Goal: Navigation & Orientation: Understand site structure

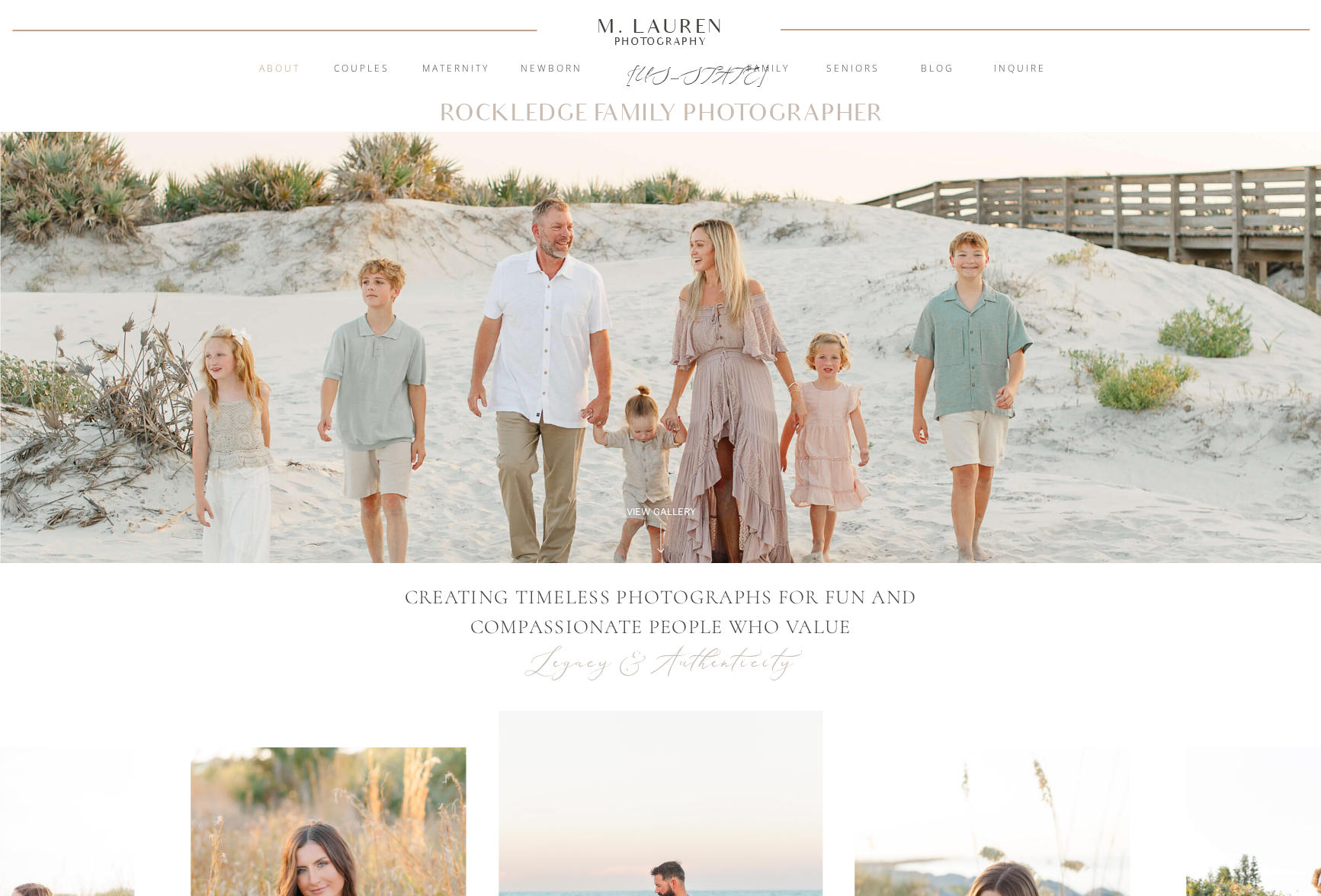
click at [281, 64] on nav "About" at bounding box center [280, 69] width 59 height 16
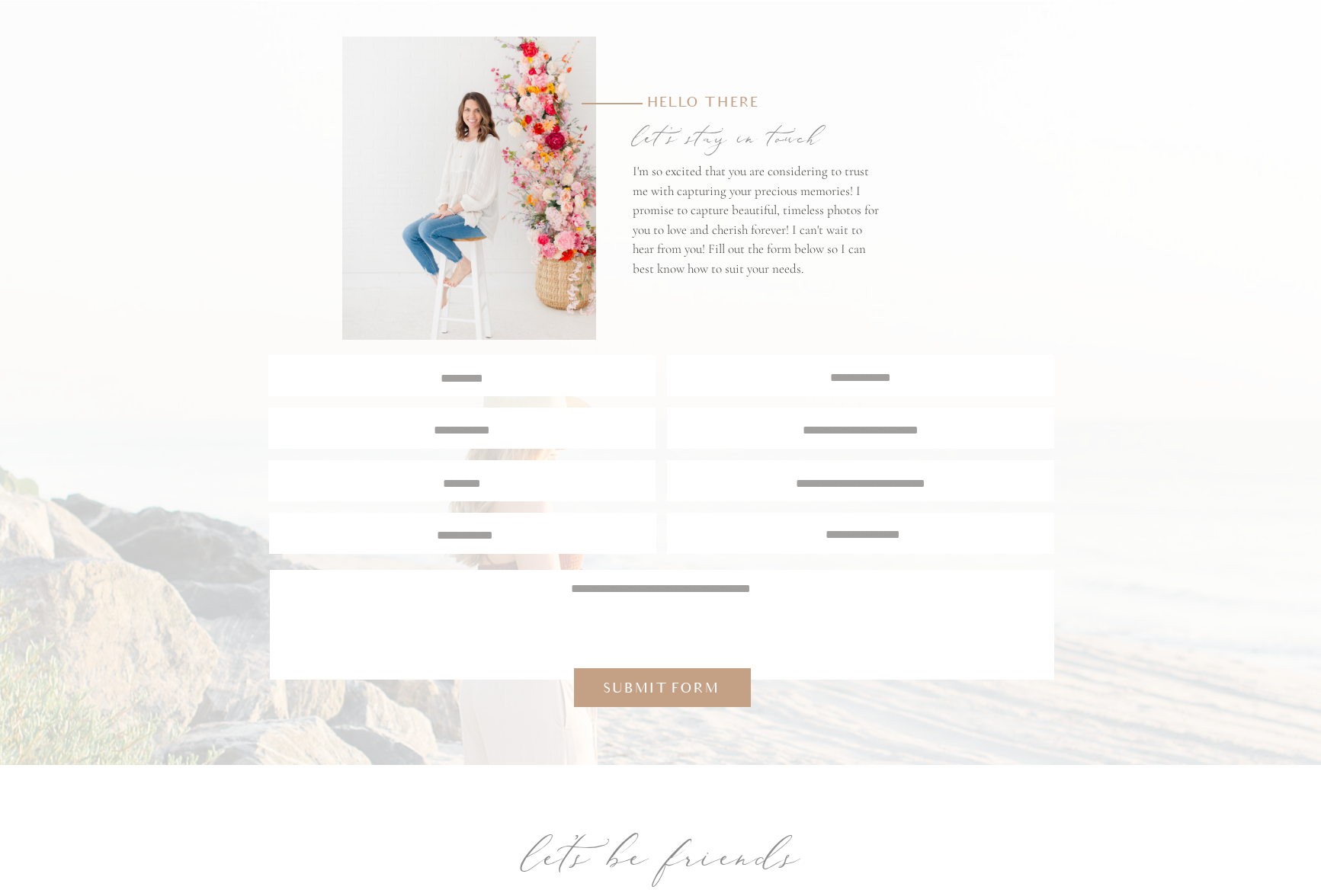
scroll to position [2737, 0]
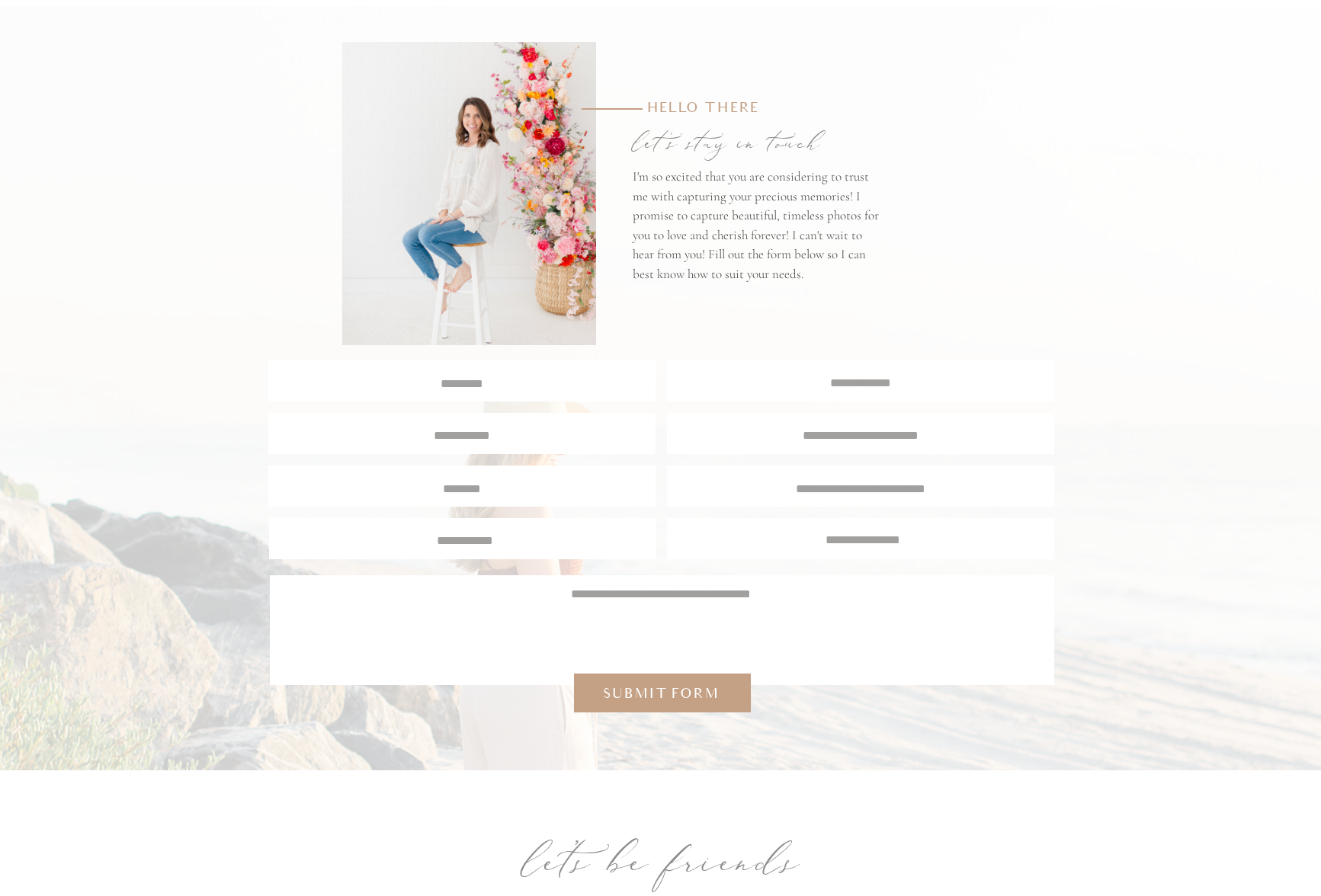
click at [841, 382] on textarea at bounding box center [861, 382] width 386 height 15
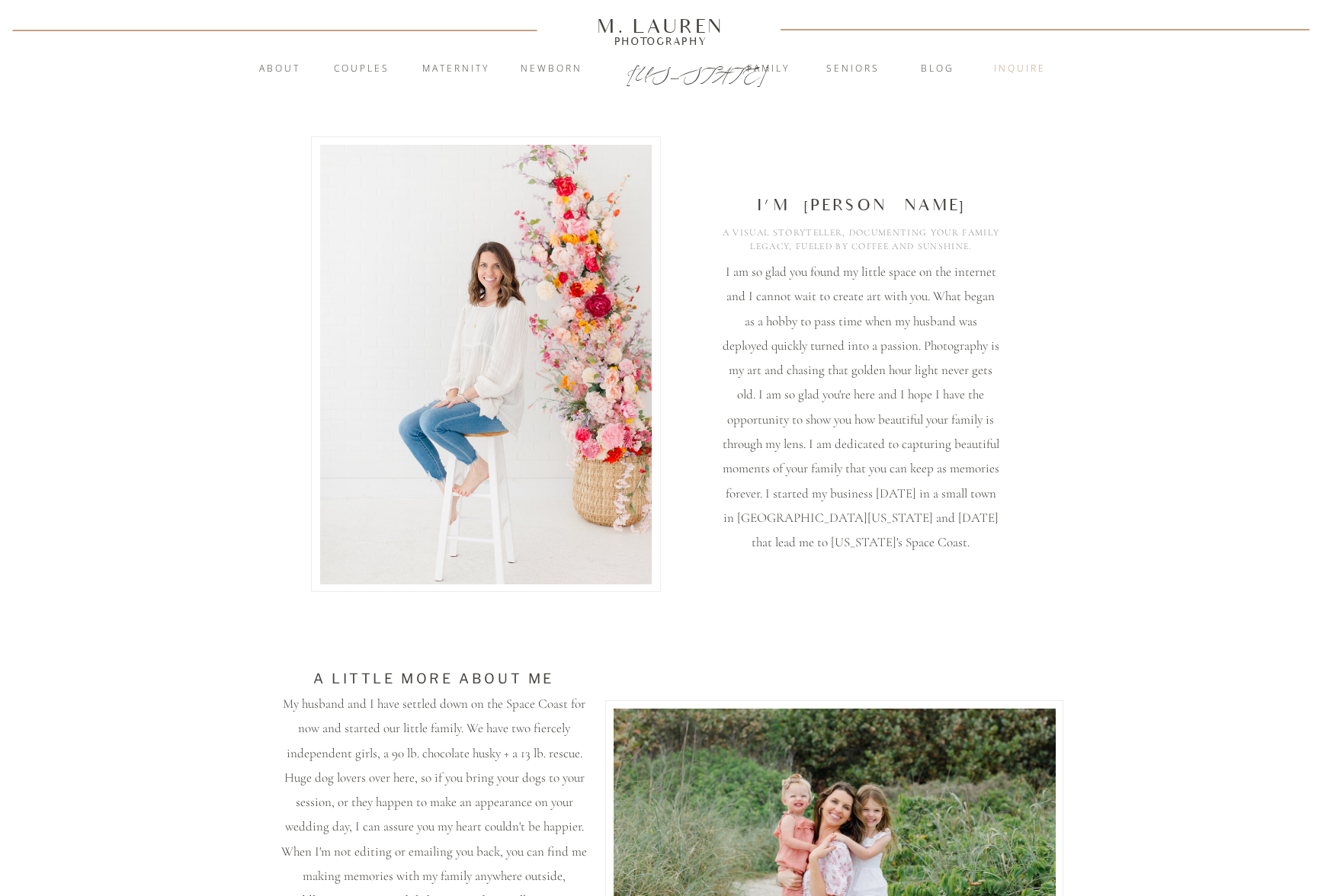
scroll to position [0, 0]
click at [1033, 65] on nav "inquire" at bounding box center [1020, 69] width 82 height 16
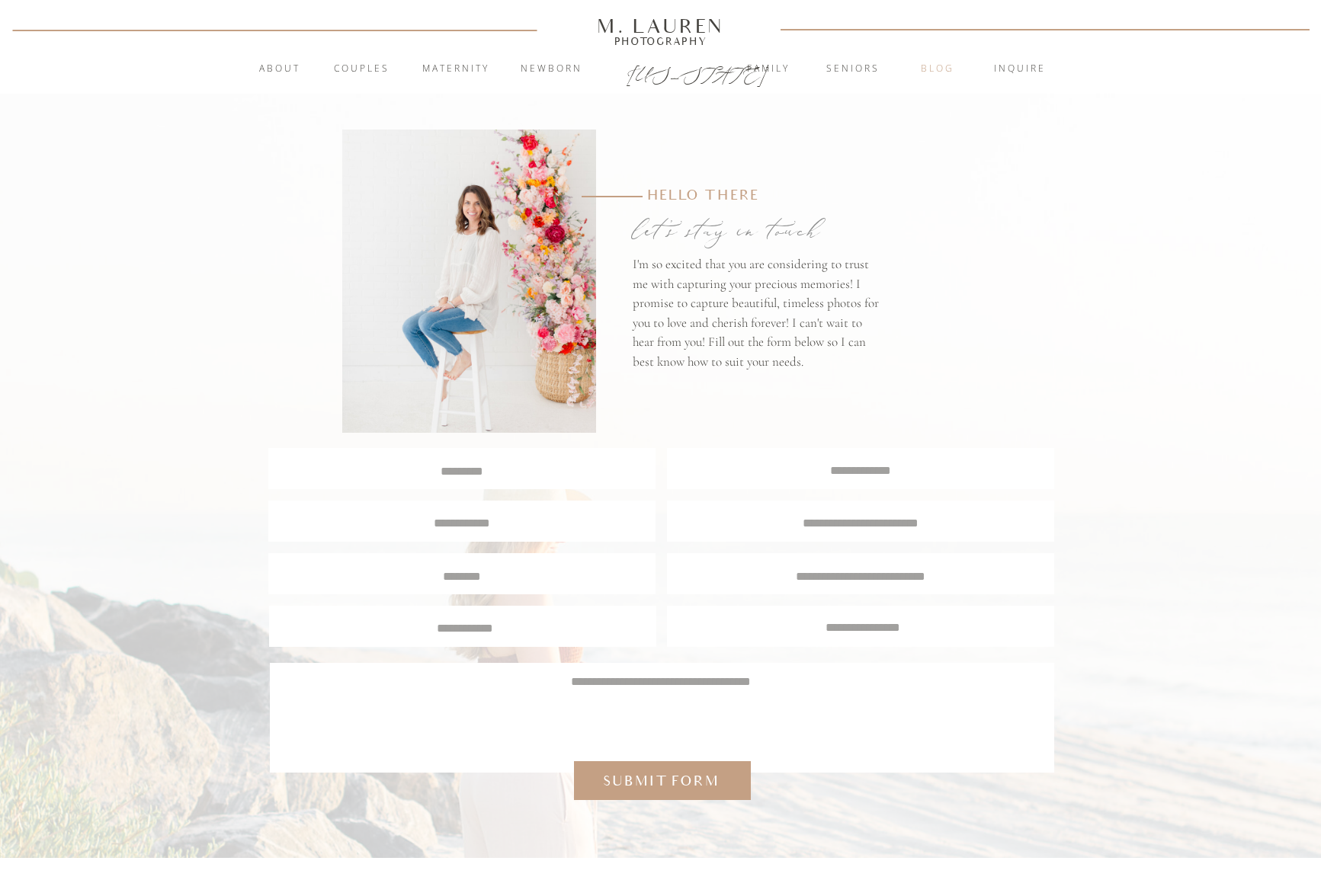
click at [938, 67] on nav "blog" at bounding box center [937, 69] width 82 height 16
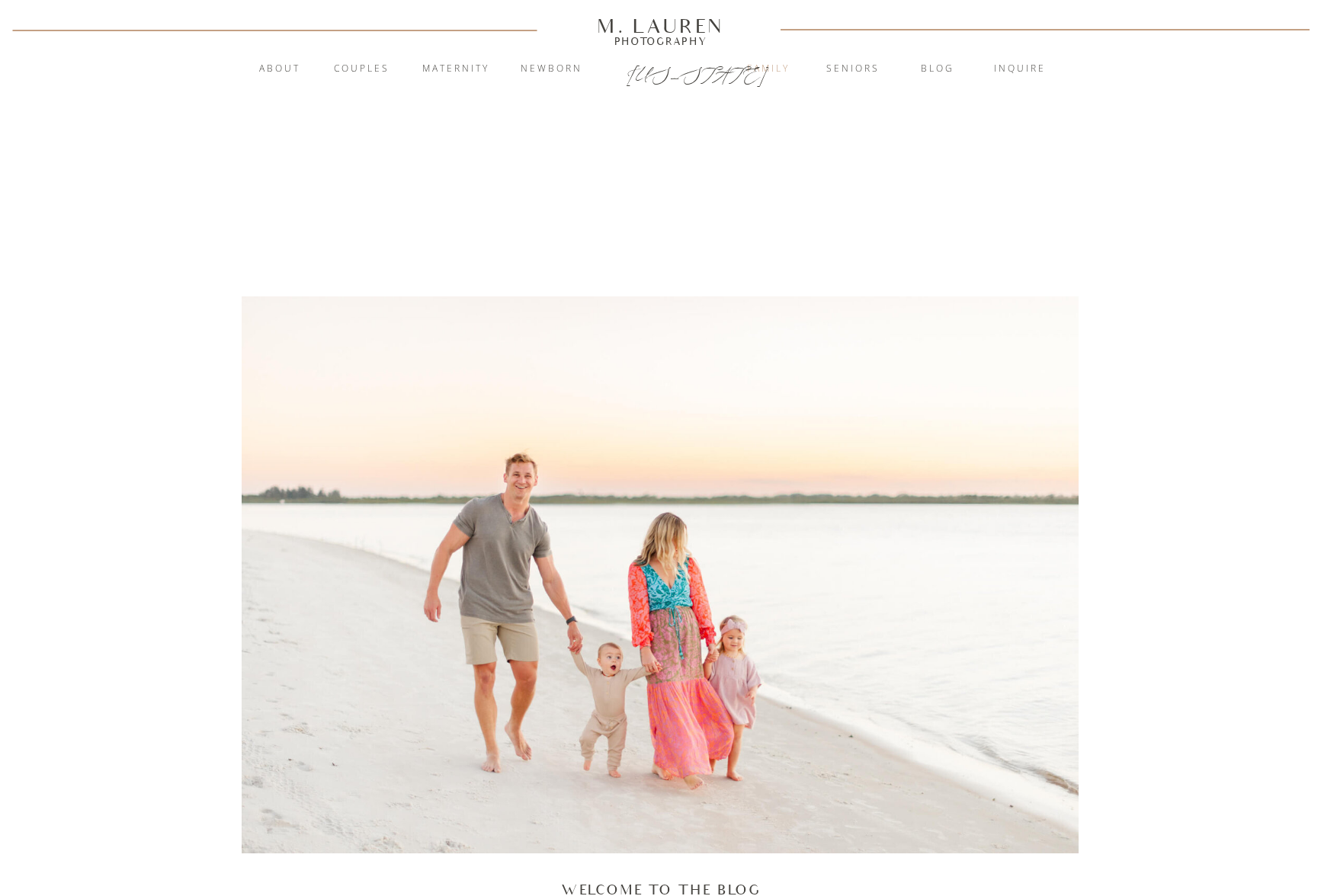
scroll to position [8, 0]
click at [759, 73] on nav "Family" at bounding box center [768, 69] width 82 height 16
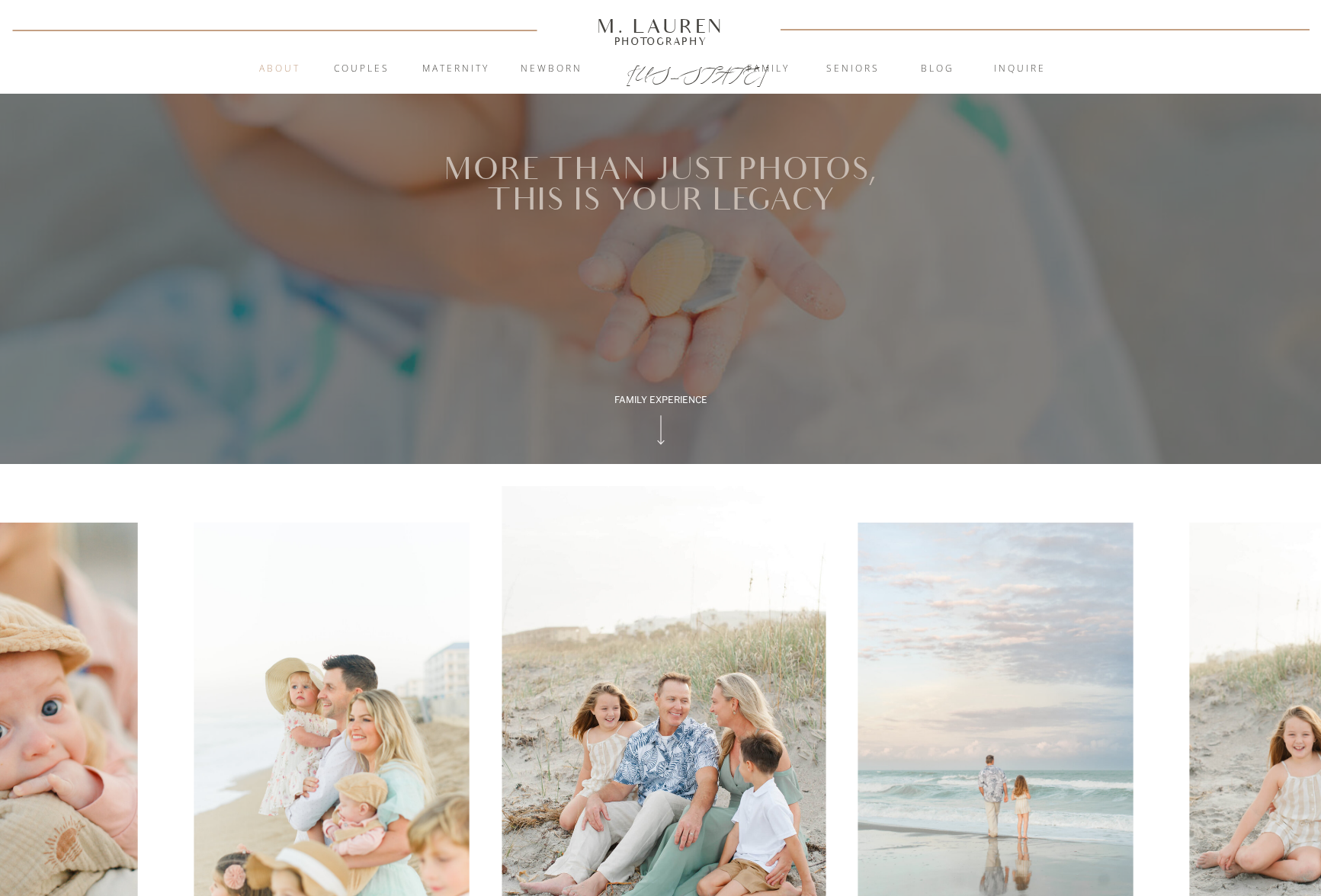
scroll to position [2, 1]
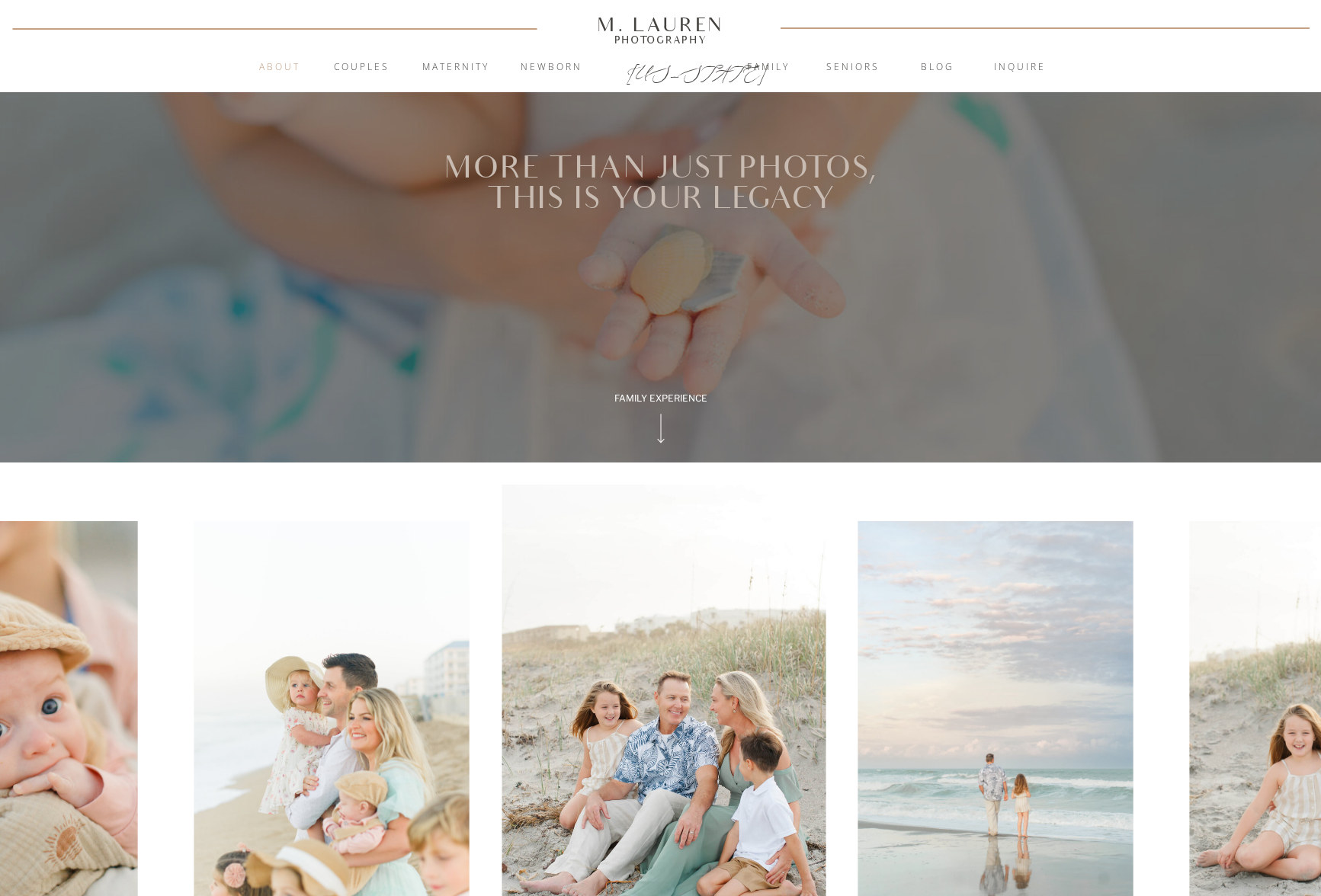
click at [294, 63] on nav "About" at bounding box center [280, 68] width 59 height 16
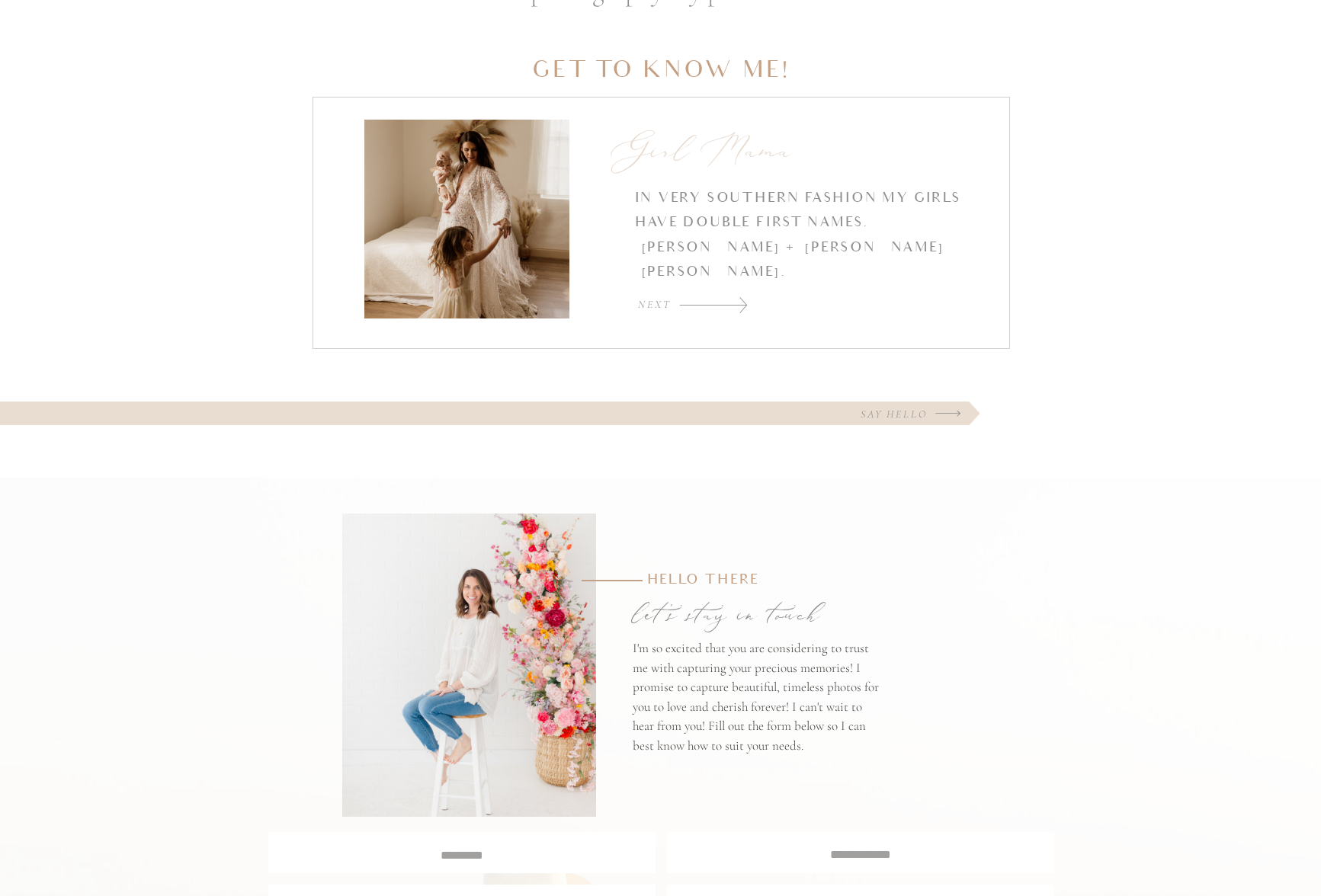
scroll to position [2266, 0]
